Goal: Information Seeking & Learning: Learn about a topic

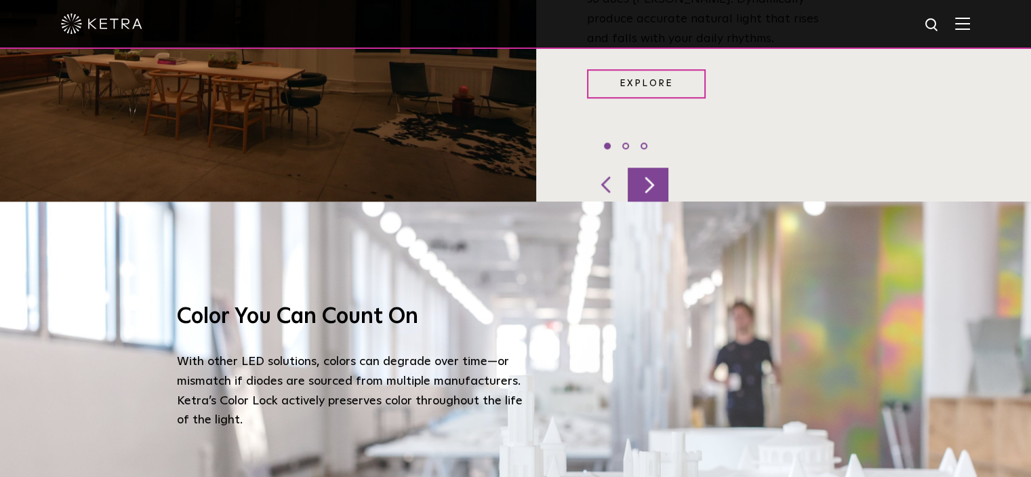
click at [654, 167] on div at bounding box center [648, 184] width 41 height 34
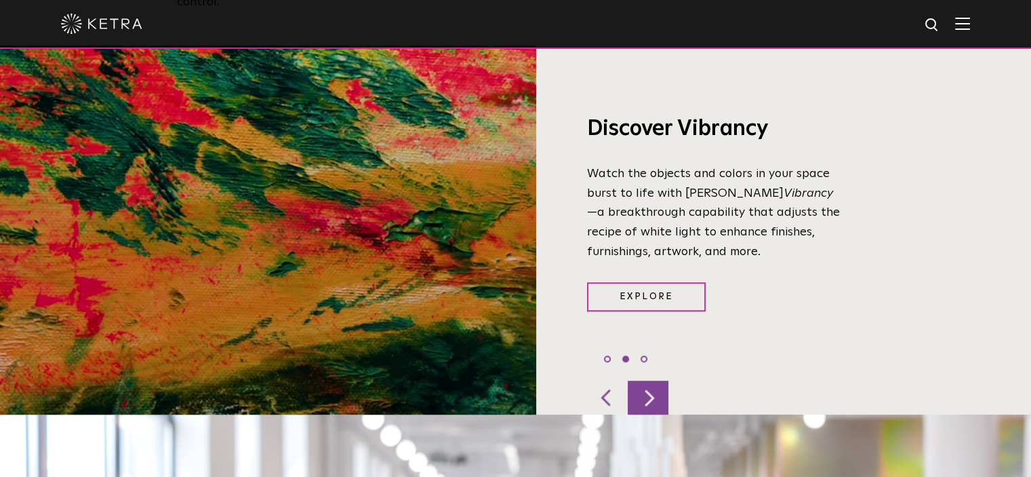
scroll to position [992, 0]
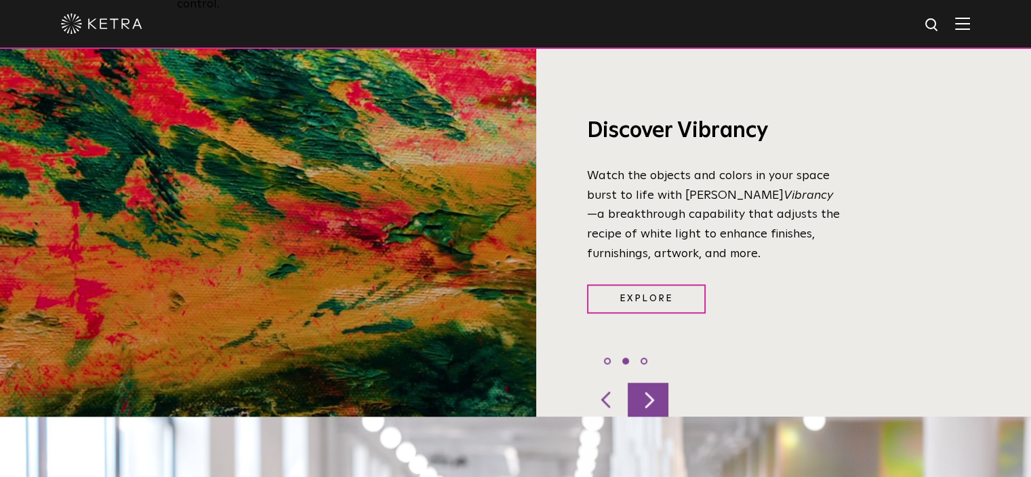
click at [648, 382] on div at bounding box center [648, 399] width 41 height 34
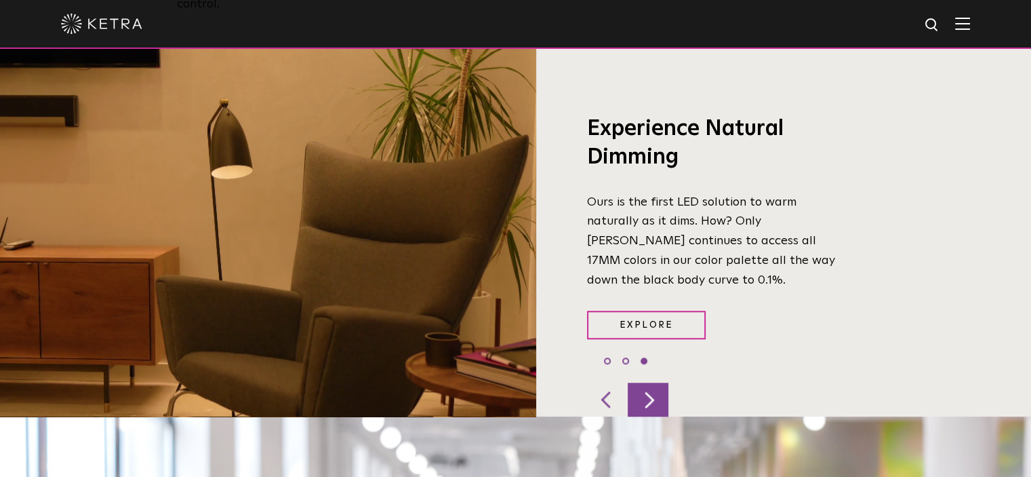
click at [648, 382] on div at bounding box center [648, 399] width 41 height 34
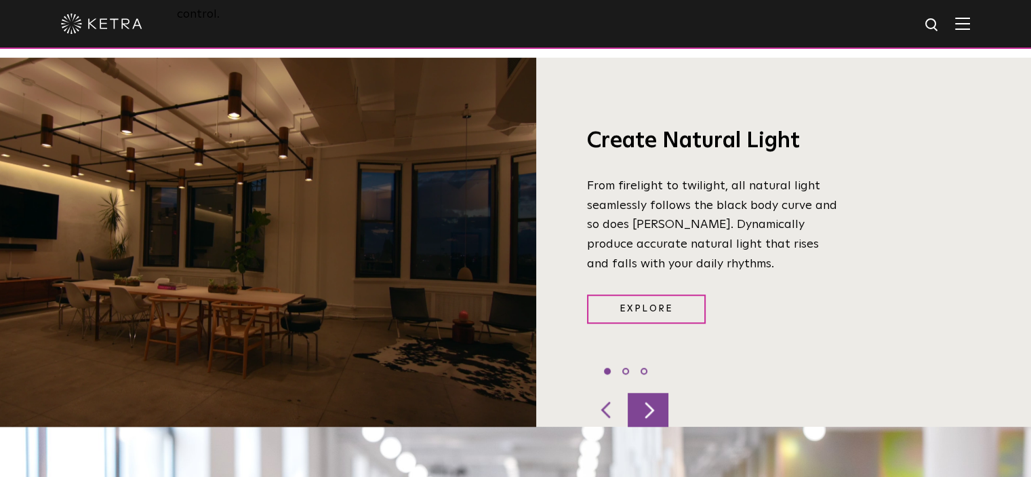
scroll to position [984, 0]
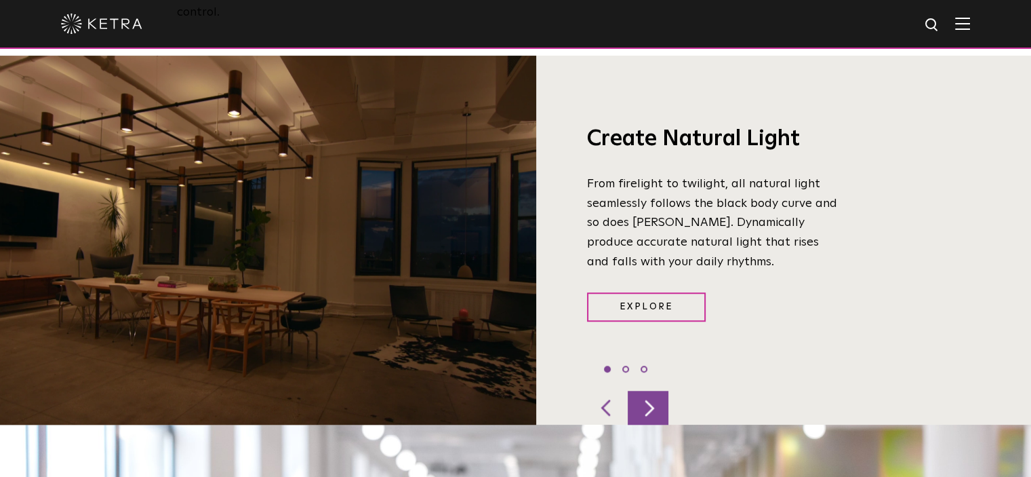
click at [648, 365] on div "Create Natural Light From firelight to twilight, all natural light seamlessly f…" at bounding box center [693, 240] width 315 height 365
click at [647, 395] on div at bounding box center [648, 408] width 41 height 34
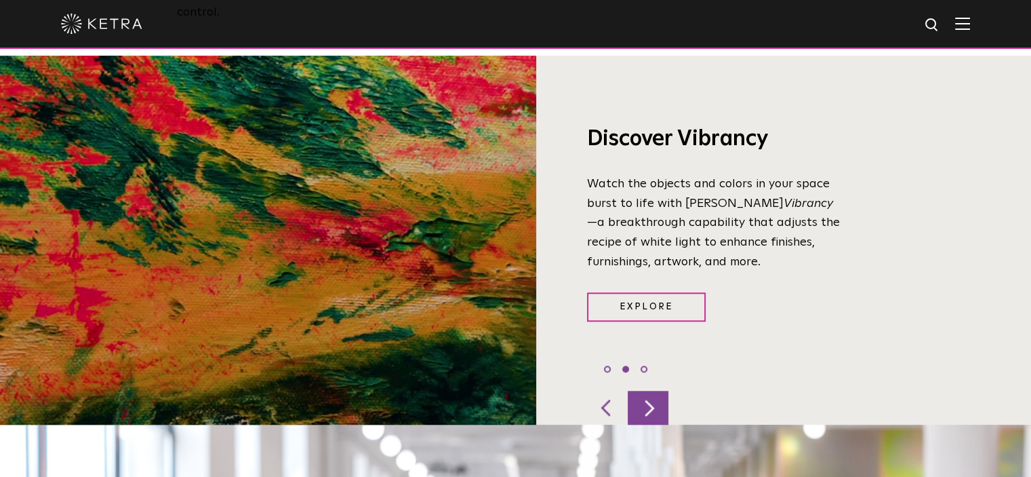
click at [647, 395] on div at bounding box center [648, 408] width 41 height 34
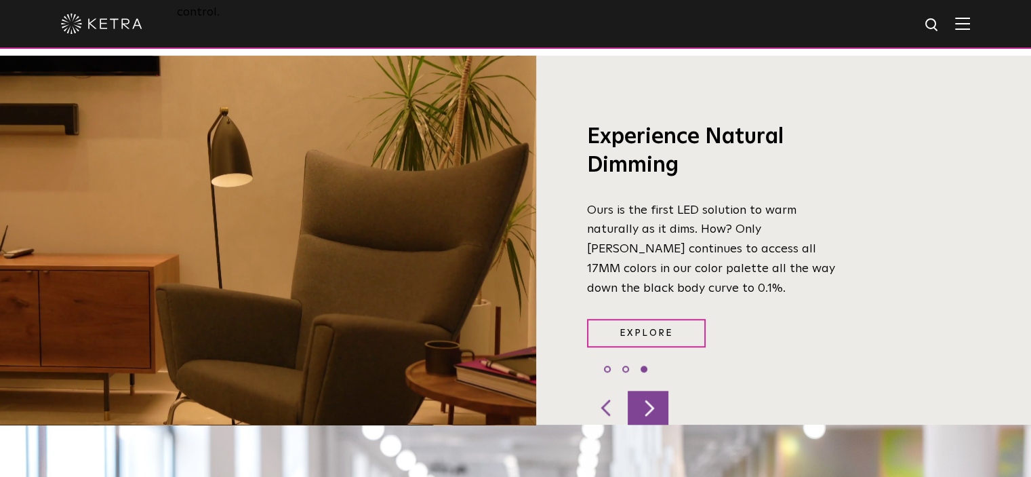
click at [647, 395] on div at bounding box center [648, 408] width 41 height 34
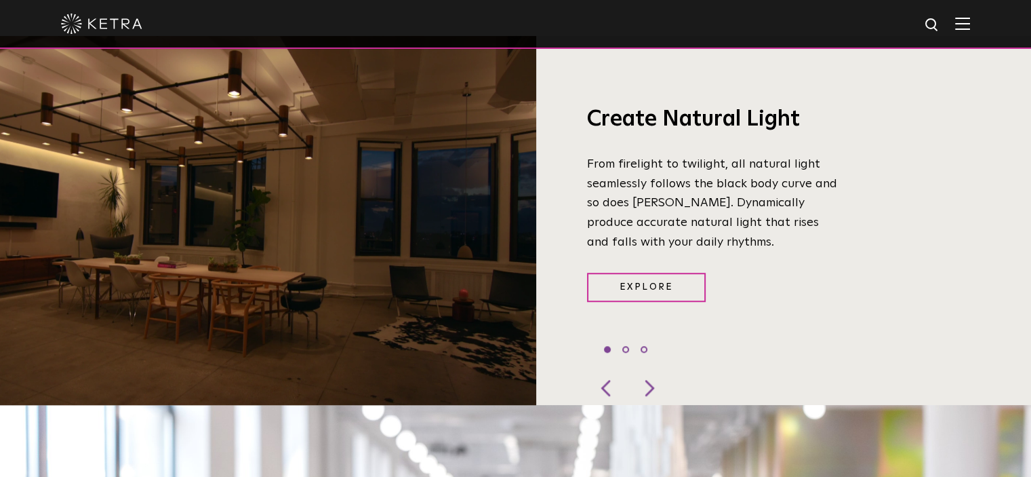
scroll to position [1013, 0]
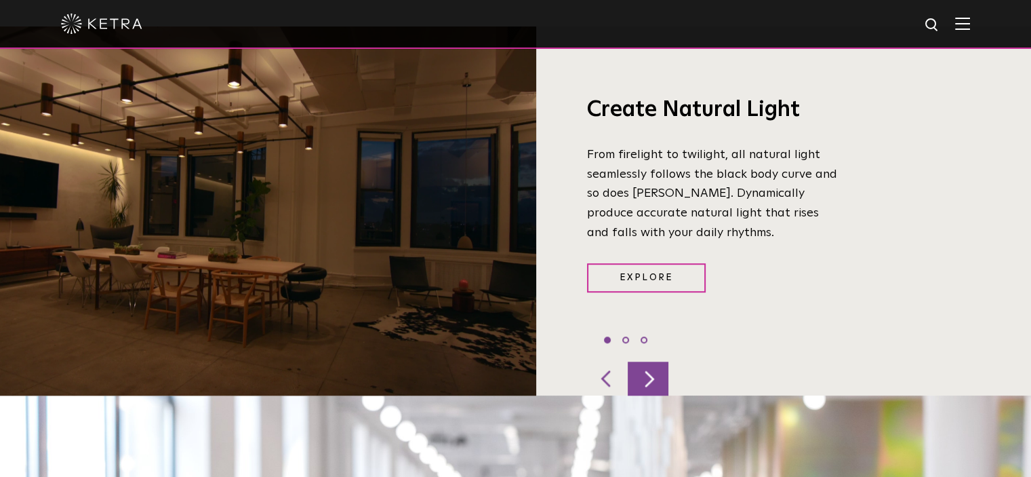
click at [649, 361] on div at bounding box center [648, 378] width 41 height 34
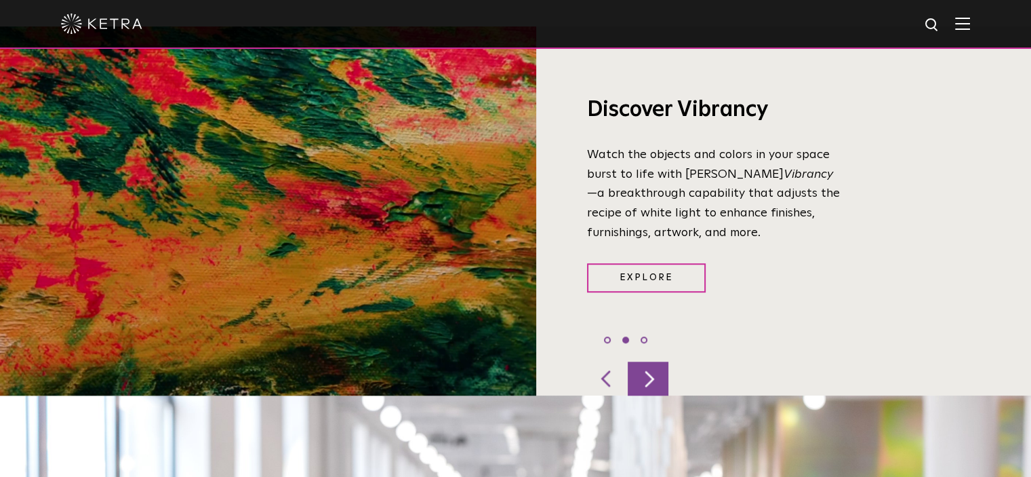
click at [649, 361] on div at bounding box center [648, 378] width 41 height 34
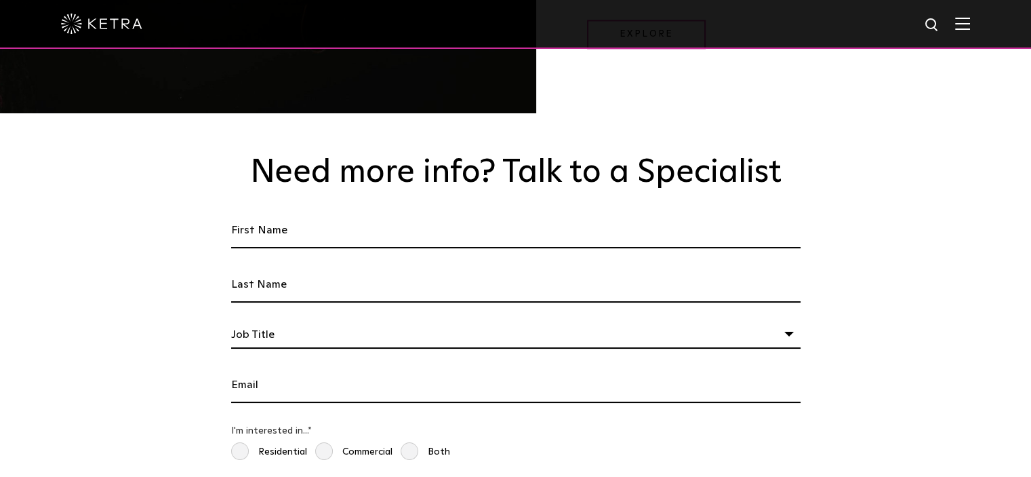
scroll to position [2015, 0]
click at [528, 267] on input "Last name *" at bounding box center [516, 284] width 570 height 35
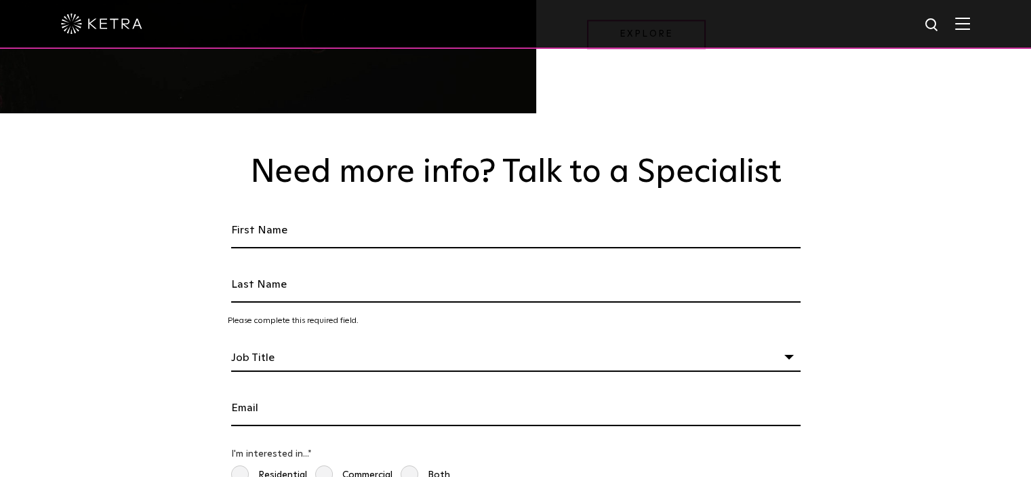
click at [538, 213] on input "First Name *" at bounding box center [516, 230] width 570 height 35
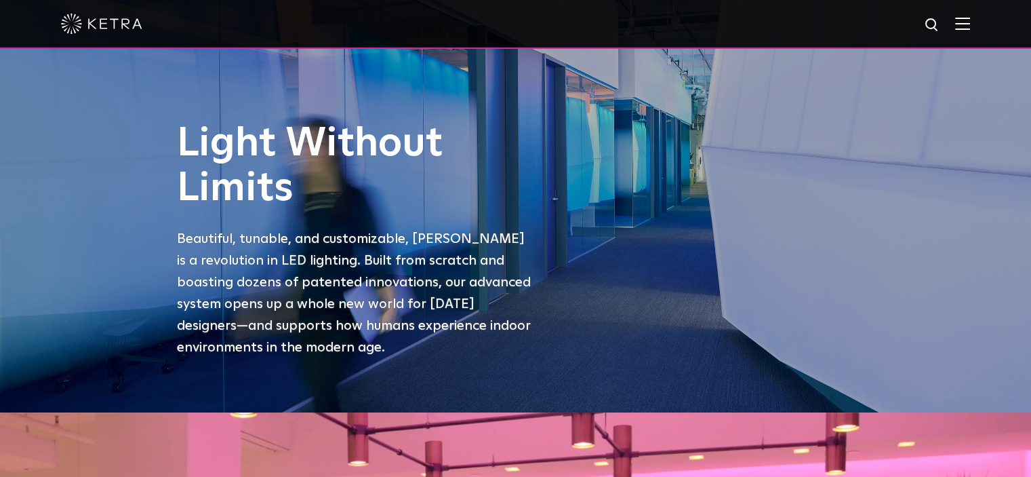
scroll to position [0, 0]
